Goal: Task Accomplishment & Management: Use online tool/utility

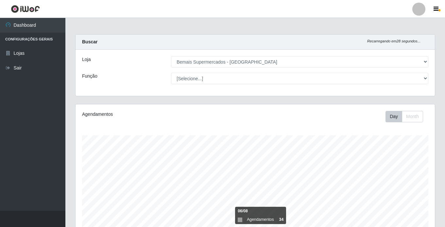
select select "250"
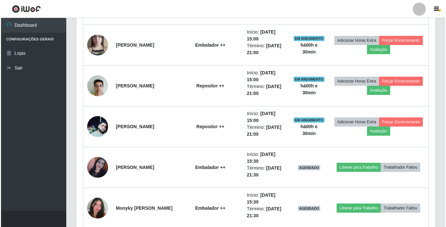
scroll to position [450, 0]
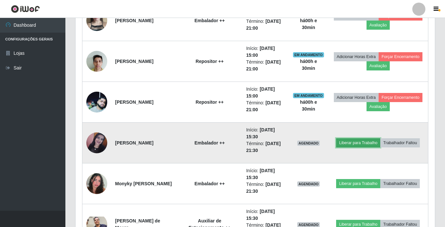
click at [363, 144] on button "Liberar para Trabalho" at bounding box center [358, 143] width 44 height 9
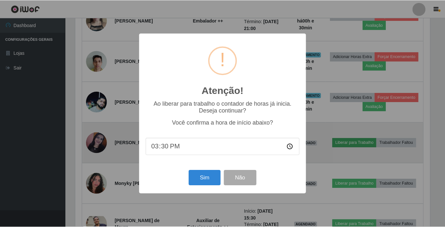
scroll to position [136, 356]
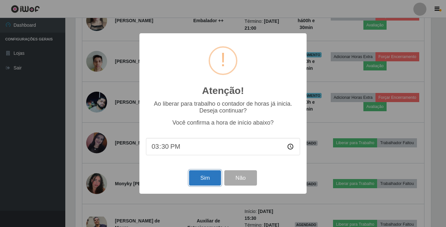
click at [205, 179] on button "Sim" at bounding box center [205, 178] width 32 height 15
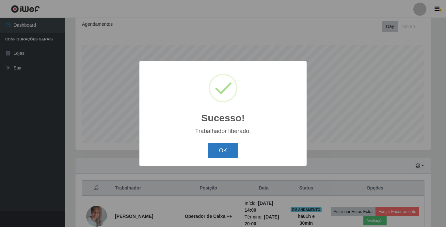
click at [220, 147] on button "OK" at bounding box center [223, 150] width 30 height 15
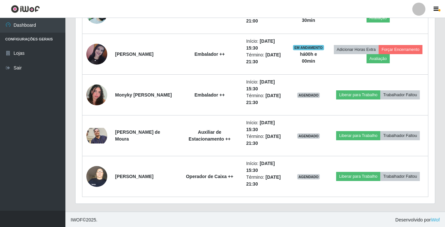
scroll to position [540, 0]
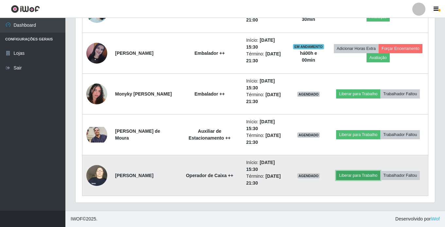
click at [357, 175] on button "Liberar para Trabalho" at bounding box center [358, 175] width 44 height 9
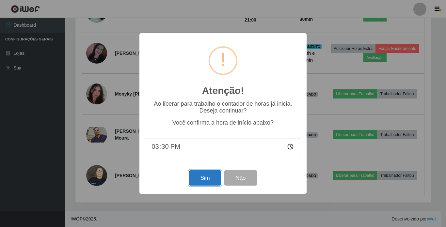
click at [214, 173] on button "Sim" at bounding box center [205, 178] width 32 height 15
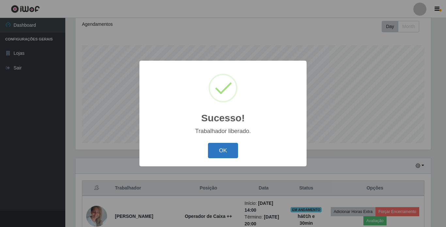
click at [222, 152] on button "OK" at bounding box center [223, 150] width 30 height 15
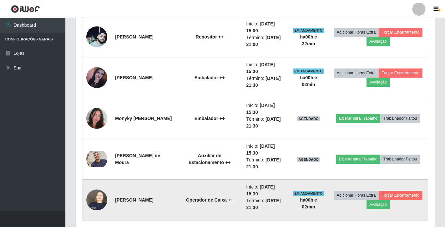
scroll to position [540, 0]
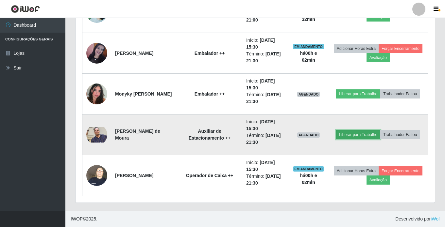
click at [360, 137] on button "Liberar para Trabalho" at bounding box center [358, 134] width 44 height 9
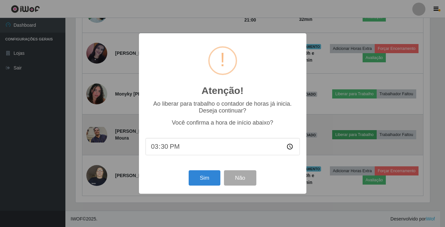
scroll to position [136, 356]
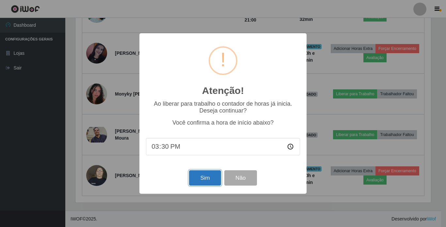
click at [205, 175] on button "Sim" at bounding box center [205, 178] width 32 height 15
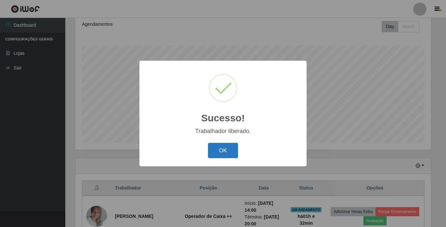
click at [222, 154] on button "OK" at bounding box center [223, 150] width 30 height 15
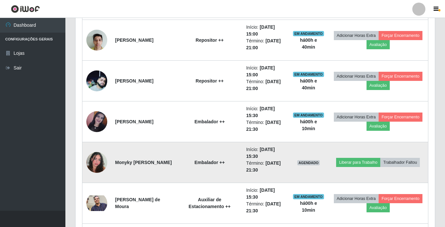
scroll to position [482, 0]
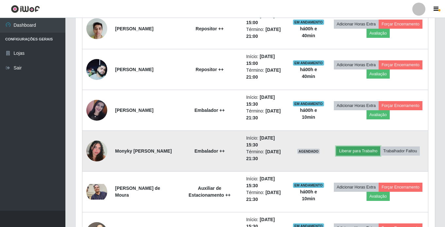
click at [360, 149] on button "Liberar para Trabalho" at bounding box center [358, 151] width 44 height 9
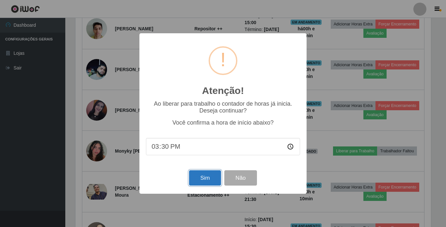
click at [206, 179] on button "Sim" at bounding box center [205, 178] width 32 height 15
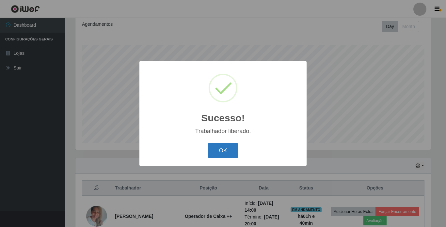
click at [221, 149] on button "OK" at bounding box center [223, 150] width 30 height 15
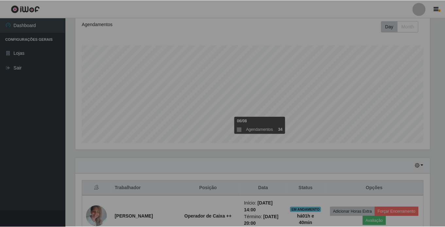
scroll to position [136, 359]
